Goal: Information Seeking & Learning: Check status

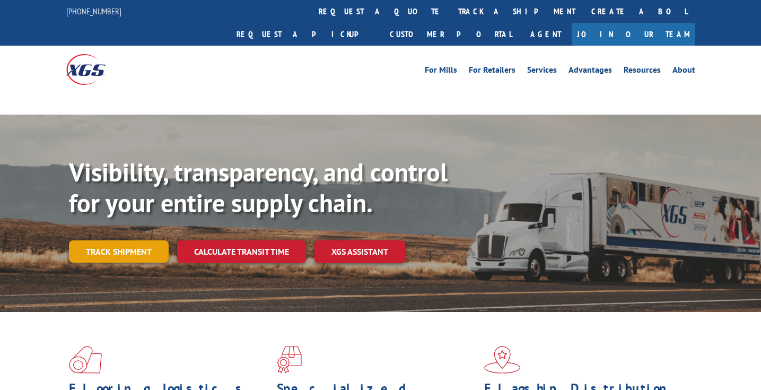
click at [122, 240] on link "Track shipment" at bounding box center [119, 251] width 100 height 22
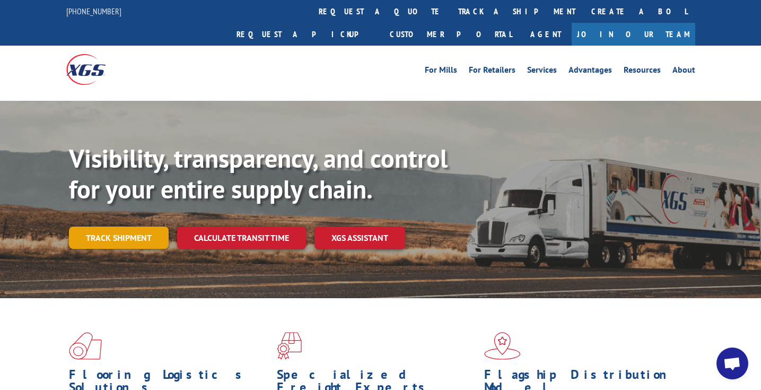
click at [127, 227] on link "Track shipment" at bounding box center [119, 238] width 100 height 22
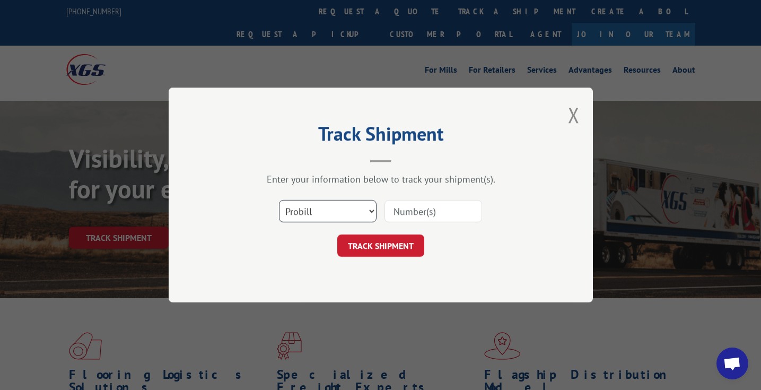
select select "bol"
click at [403, 216] on input at bounding box center [434, 211] width 98 height 22
paste input "17379370"
type input "17379370"
select select "probill"
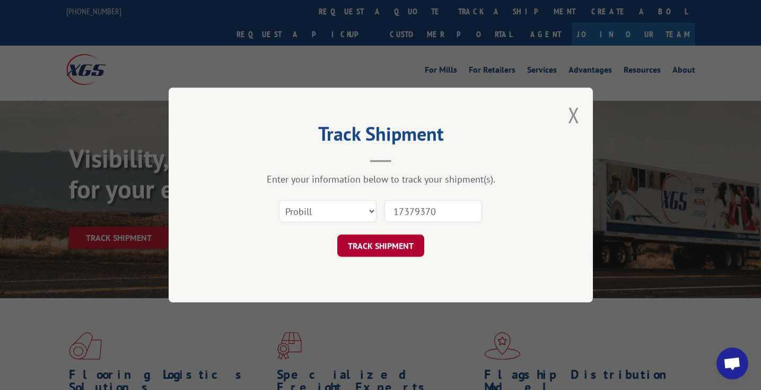
click at [373, 245] on button "TRACK SHIPMENT" at bounding box center [380, 245] width 87 height 22
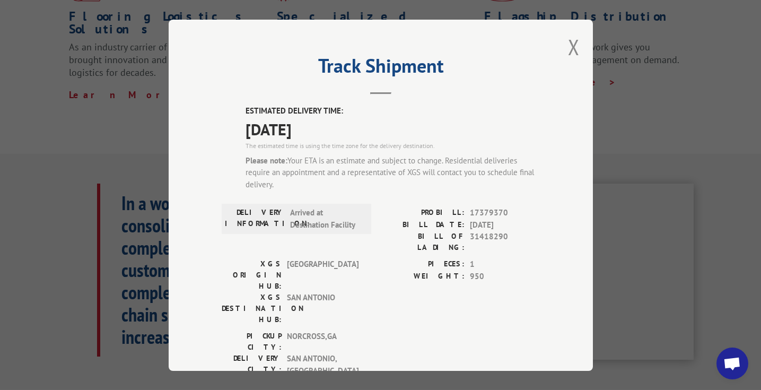
scroll to position [252, 0]
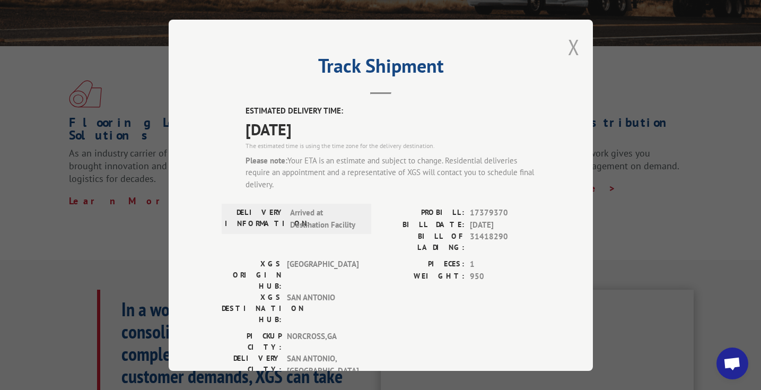
click at [570, 48] on button "Close modal" at bounding box center [574, 47] width 12 height 28
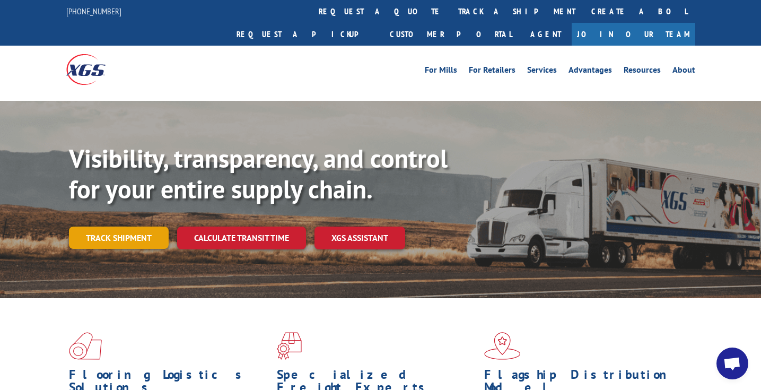
click at [87, 227] on link "Track shipment" at bounding box center [119, 238] width 100 height 22
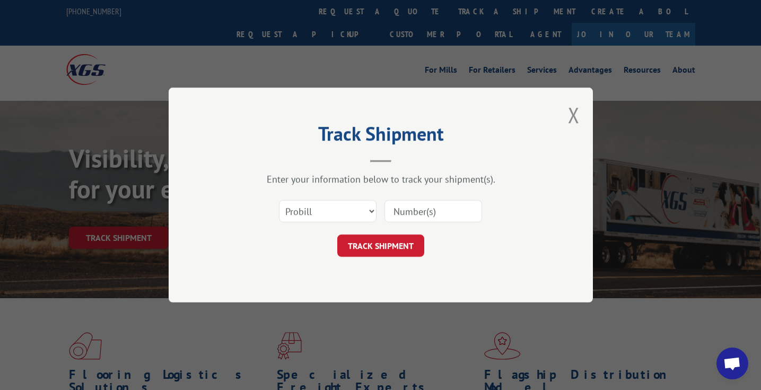
click at [414, 207] on input at bounding box center [434, 211] width 98 height 22
paste input "17379370"
type input "17379370"
click at [402, 239] on button "TRACK SHIPMENT" at bounding box center [380, 245] width 87 height 22
